Goal: Task Accomplishment & Management: Complete application form

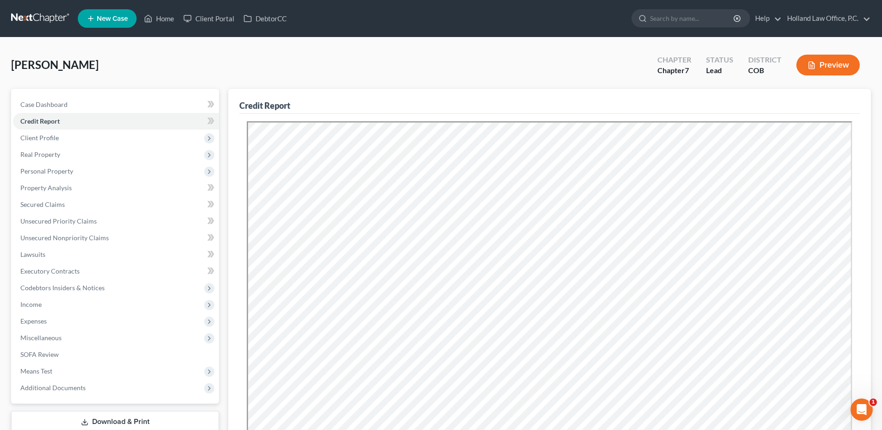
click at [188, 80] on div "[PERSON_NAME] Upgraded Chapter Chapter 7 Status Lead District COB Preview" at bounding box center [440, 69] width 859 height 40
drag, startPoint x: 85, startPoint y: 108, endPoint x: 298, endPoint y: 44, distance: 221.8
click at [85, 108] on link "Case Dashboard" at bounding box center [116, 104] width 206 height 17
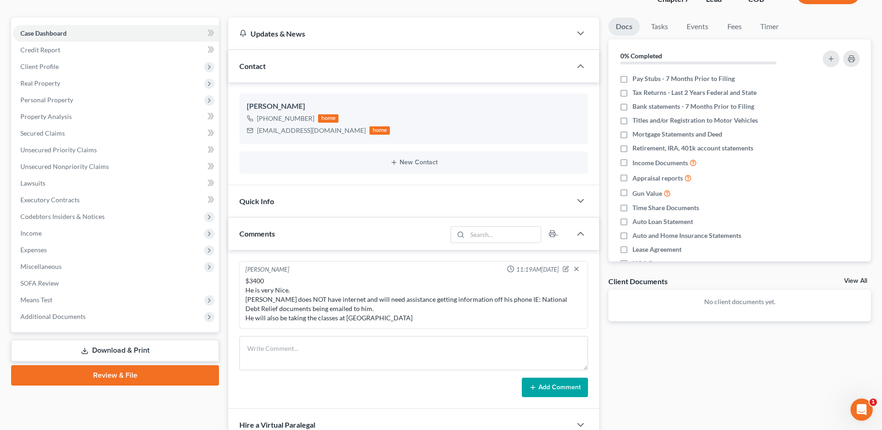
scroll to position [215, 0]
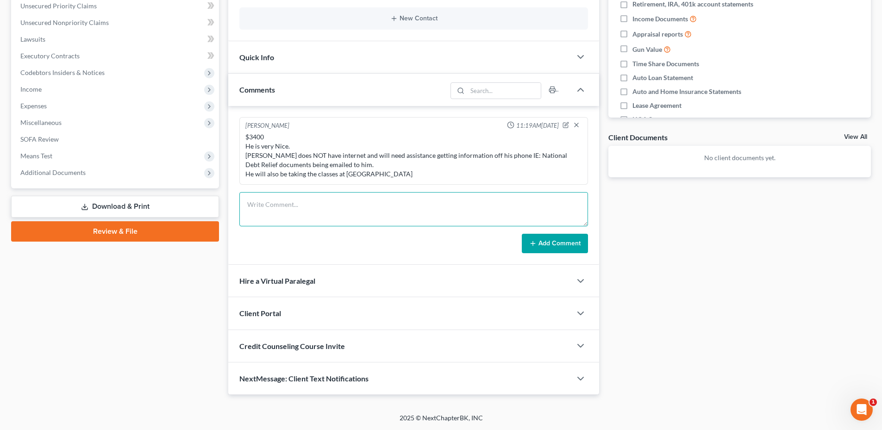
click at [282, 211] on textarea at bounding box center [413, 209] width 348 height 34
drag, startPoint x: 304, startPoint y: 216, endPoint x: 310, endPoint y: 215, distance: 5.7
click at [305, 216] on textarea "Met with [PERSON_NAME] with [PERSON_NAME]. Discussed the house situation. We've…" at bounding box center [413, 209] width 348 height 34
click at [304, 215] on textarea "Met with [PERSON_NAME] with [PERSON_NAME]. Discussed the house situation. We've…" at bounding box center [413, 209] width 348 height 34
click at [308, 215] on textarea "Met with [PERSON_NAME] with [PERSON_NAME]. Discussed the house situation. We've…" at bounding box center [413, 209] width 348 height 34
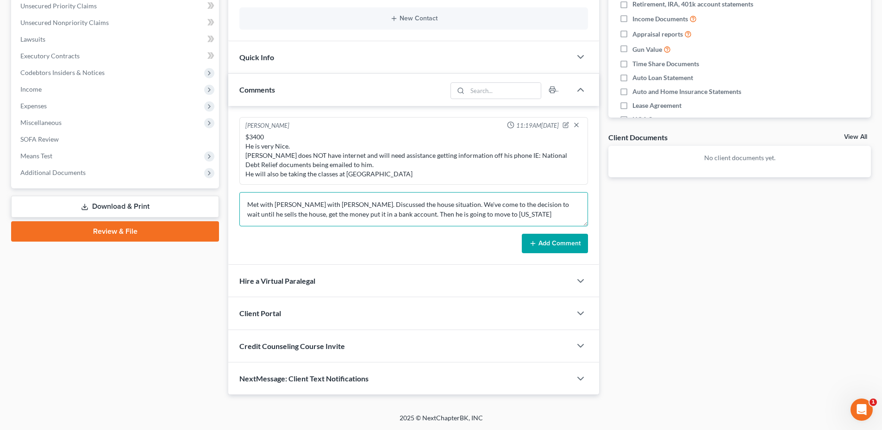
click at [484, 212] on textarea "Met with [PERSON_NAME] with [PERSON_NAME]. Discussed the house situation. We've…" at bounding box center [413, 209] width 348 height 34
click at [343, 218] on textarea "Met with [PERSON_NAME] with [PERSON_NAME]. Discussed the house situation. We've…" at bounding box center [413, 209] width 348 height 34
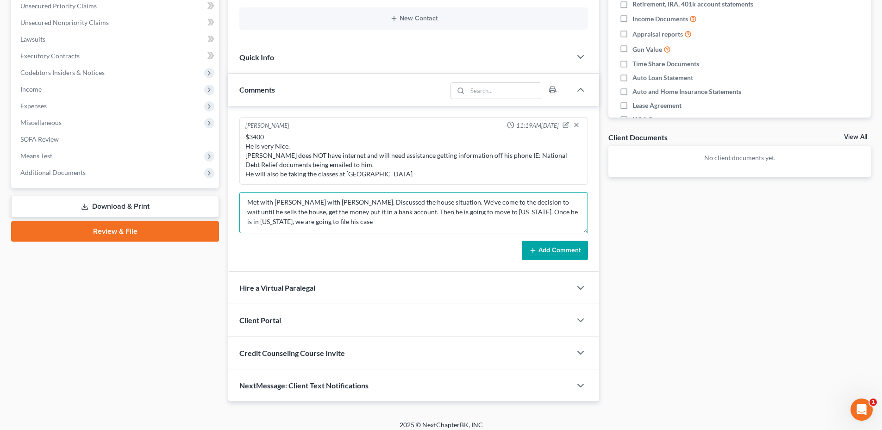
scroll to position [0, 0]
drag, startPoint x: 584, startPoint y: 223, endPoint x: 408, endPoint y: 221, distance: 176.8
click at [585, 233] on textarea "Met with [PERSON_NAME] with [PERSON_NAME]. Discussed the house situation. We've…" at bounding box center [413, 212] width 348 height 41
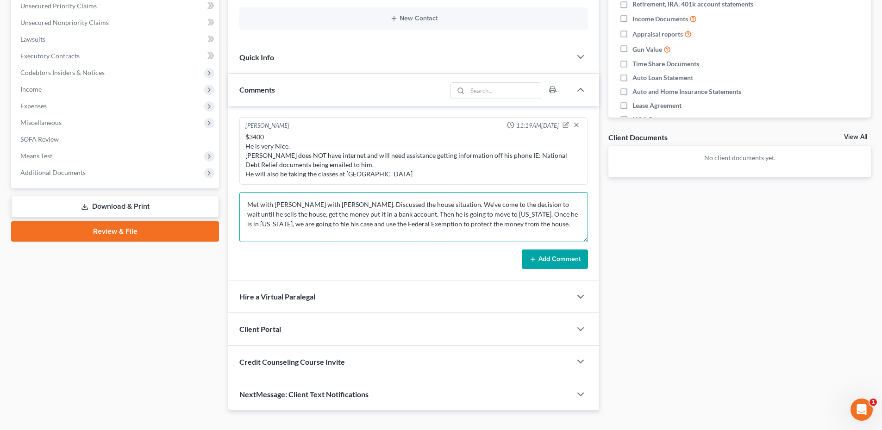
type textarea "Met with [PERSON_NAME] with [PERSON_NAME]. Discussed the house situation. We've…"
click at [548, 259] on button "Add Comment" at bounding box center [555, 258] width 66 height 19
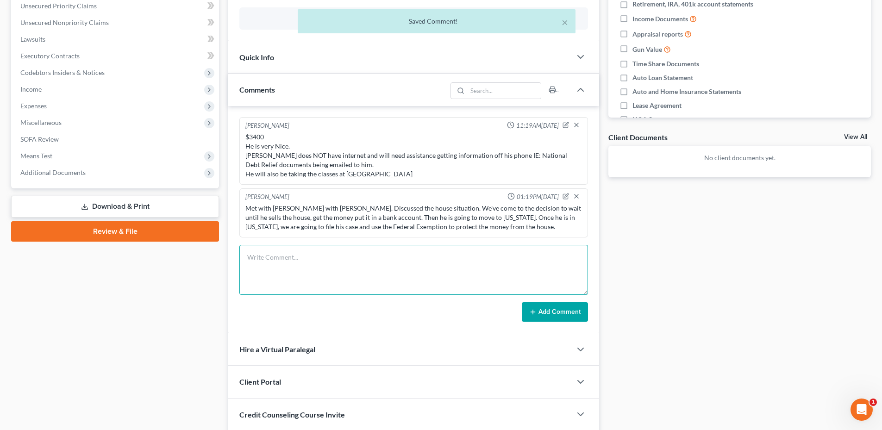
click at [366, 261] on textarea at bounding box center [413, 270] width 348 height 50
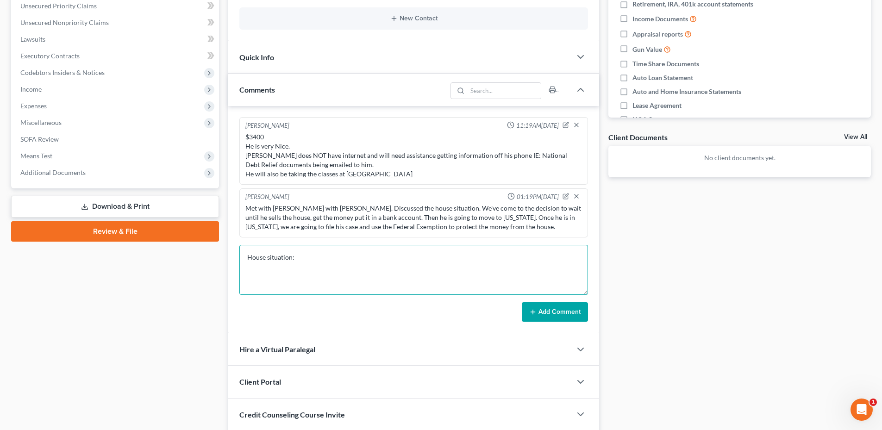
type textarea "House situation:"
click at [288, 265] on textarea "House situation:" at bounding box center [413, 270] width 348 height 50
click at [427, 270] on textarea "House situation: [PERSON_NAME] transferred his mobile home, valued at $20,000," at bounding box center [413, 270] width 348 height 50
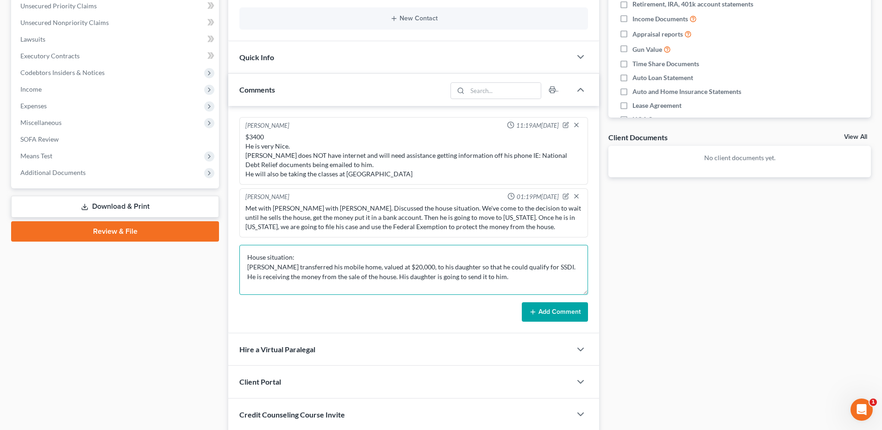
type textarea "House situation: [PERSON_NAME] transferred his mobile home, valued at $20,000, …"
click at [547, 307] on button "Add Comment" at bounding box center [555, 311] width 66 height 19
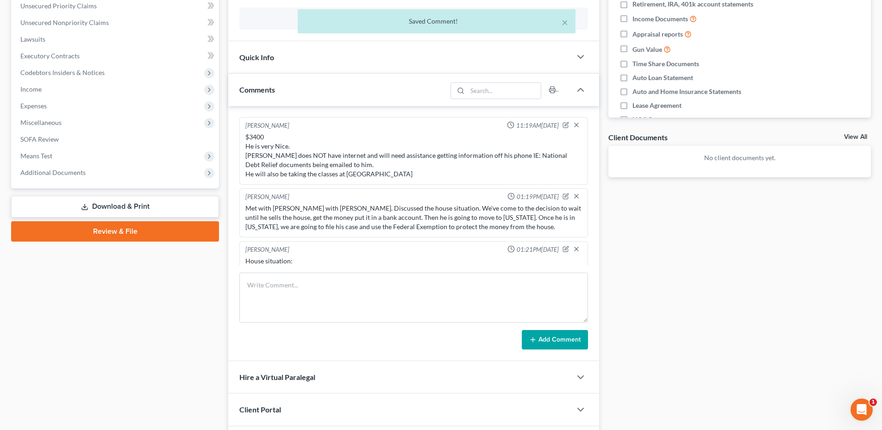
scroll to position [25, 0]
